Goal: Information Seeking & Learning: Learn about a topic

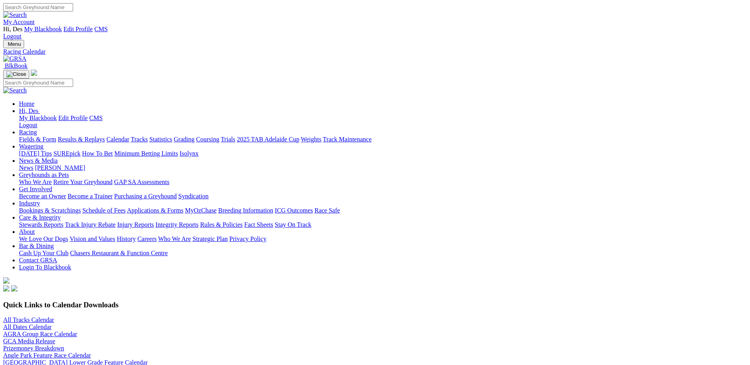
click at [243, 221] on link "Rules & Policies" at bounding box center [221, 224] width 43 height 7
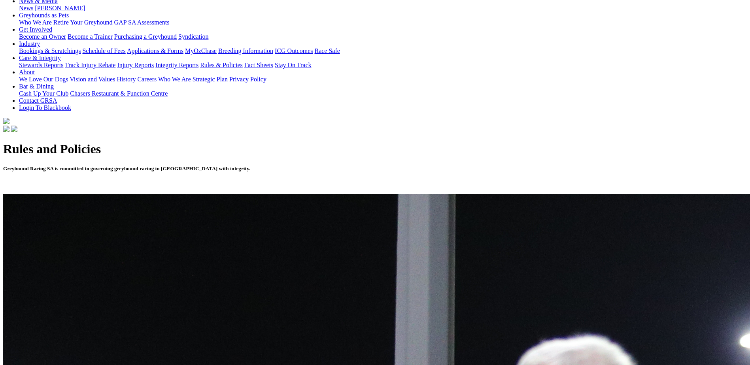
scroll to position [198, 0]
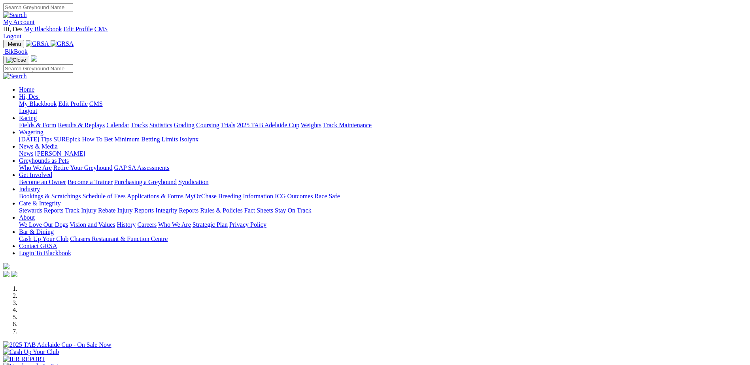
click at [199, 207] on link "Integrity Reports" at bounding box center [176, 210] width 43 height 7
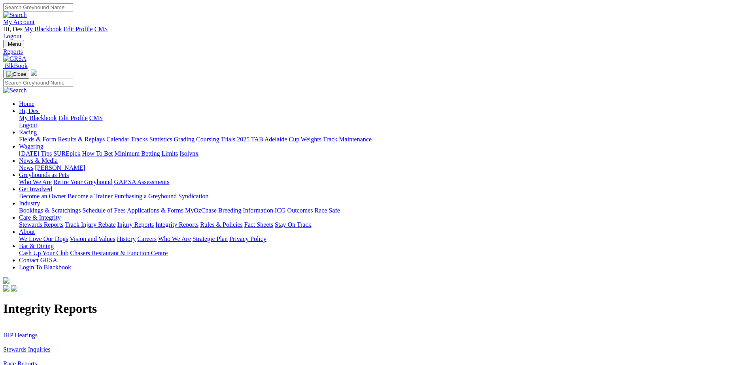
click at [51, 346] on link "Stewards Inquiries" at bounding box center [26, 349] width 47 height 7
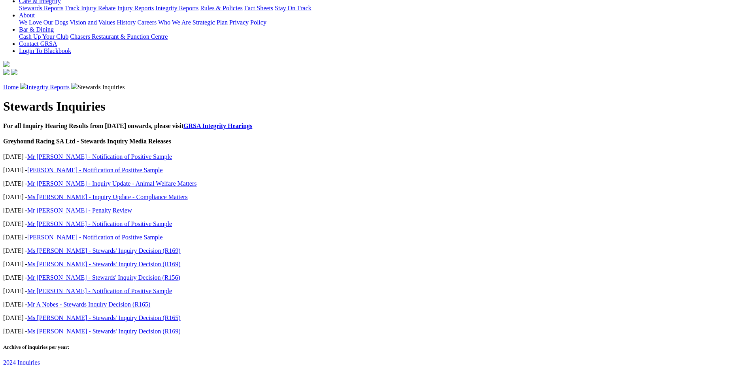
scroll to position [237, 0]
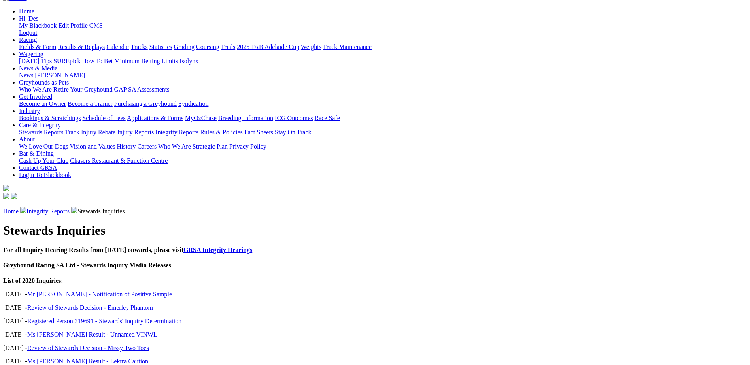
scroll to position [119, 0]
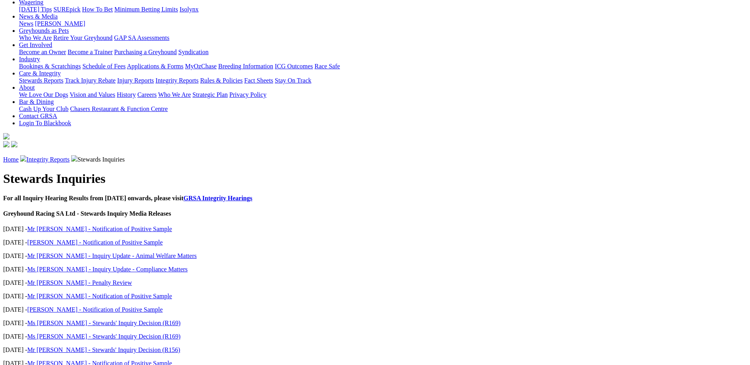
scroll to position [158, 0]
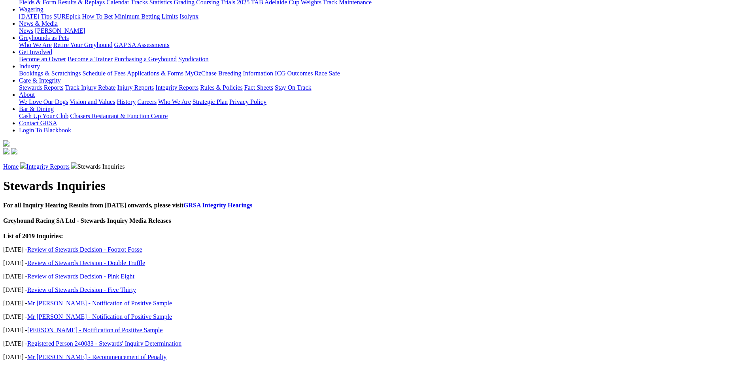
scroll to position [158, 0]
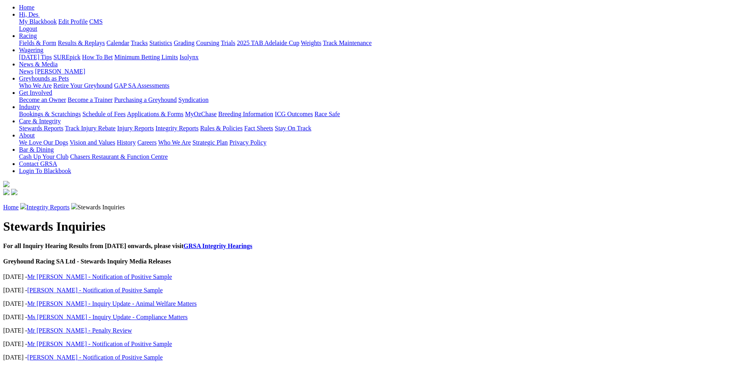
scroll to position [198, 0]
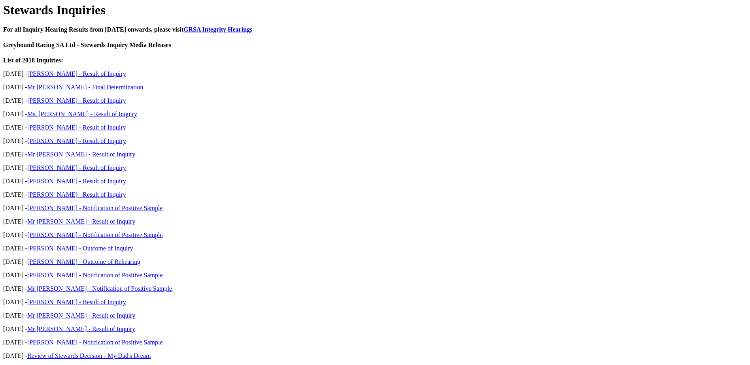
scroll to position [316, 0]
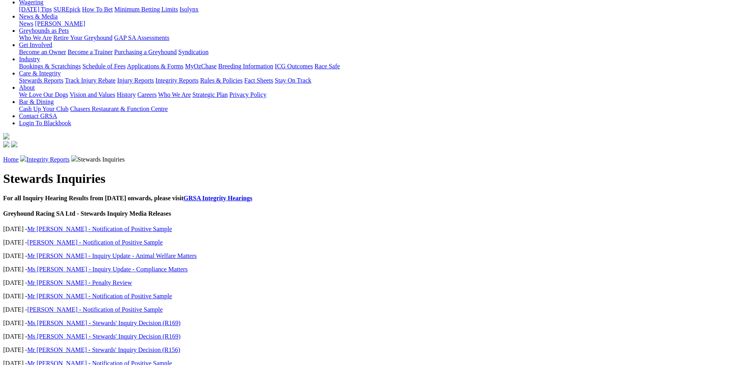
scroll to position [158, 0]
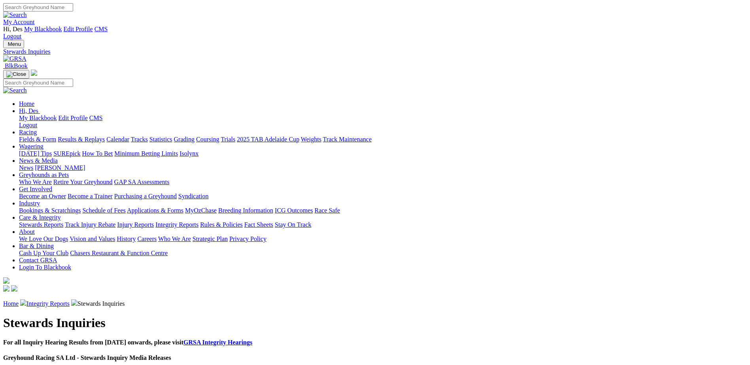
click at [243, 221] on link "Rules & Policies" at bounding box center [221, 224] width 43 height 7
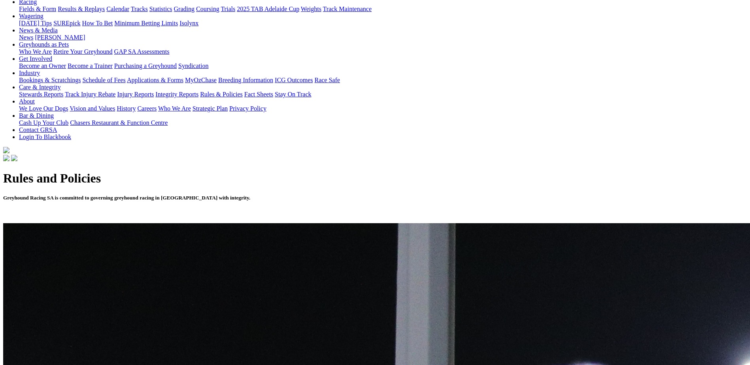
scroll to position [158, 0]
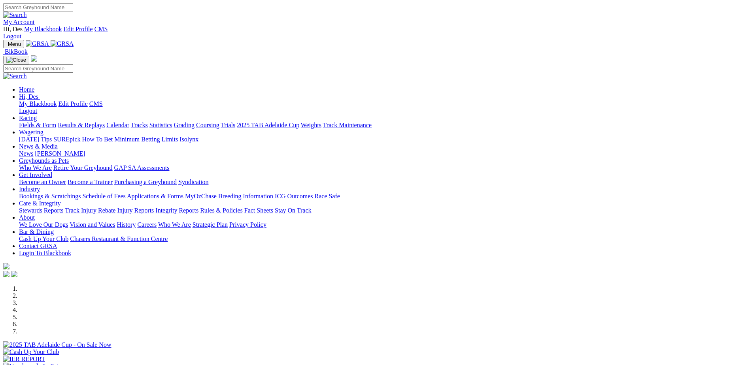
click at [243, 207] on link "Rules & Policies" at bounding box center [221, 210] width 43 height 7
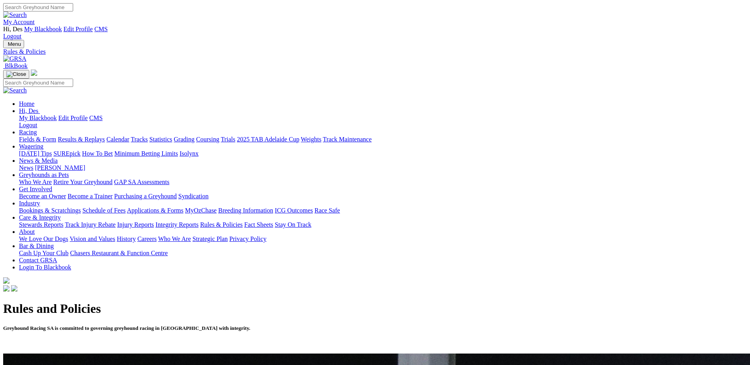
scroll to position [79, 0]
